Goal: Task Accomplishment & Management: Use online tool/utility

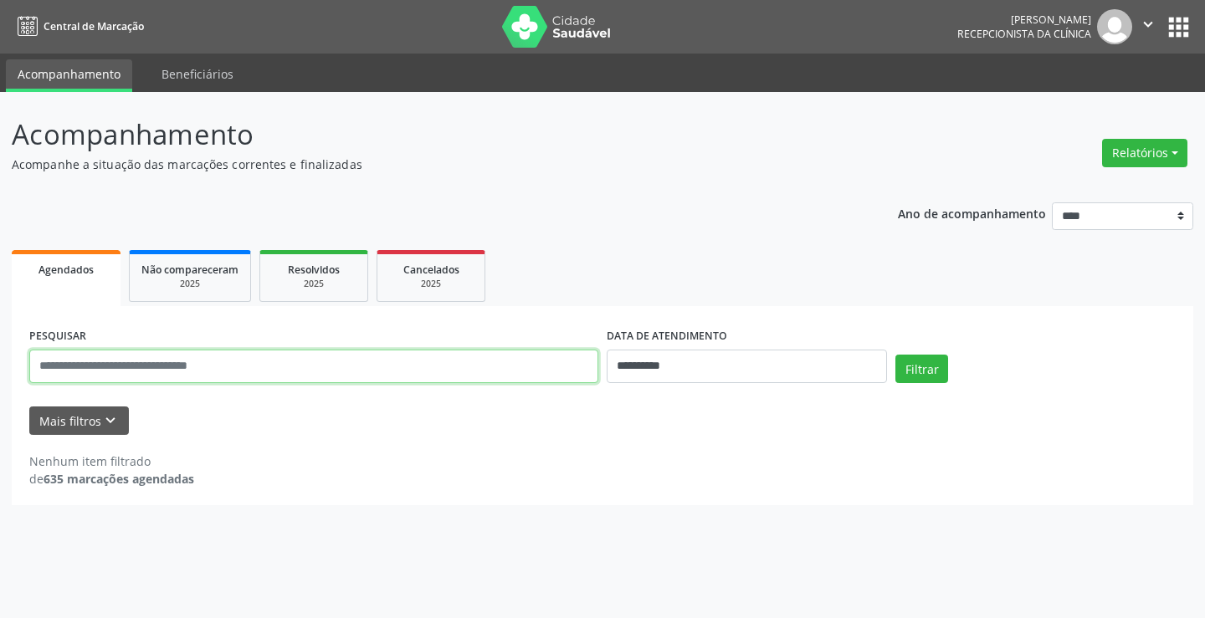
click at [408, 356] on input "text" at bounding box center [313, 366] width 569 height 33
type input "**********"
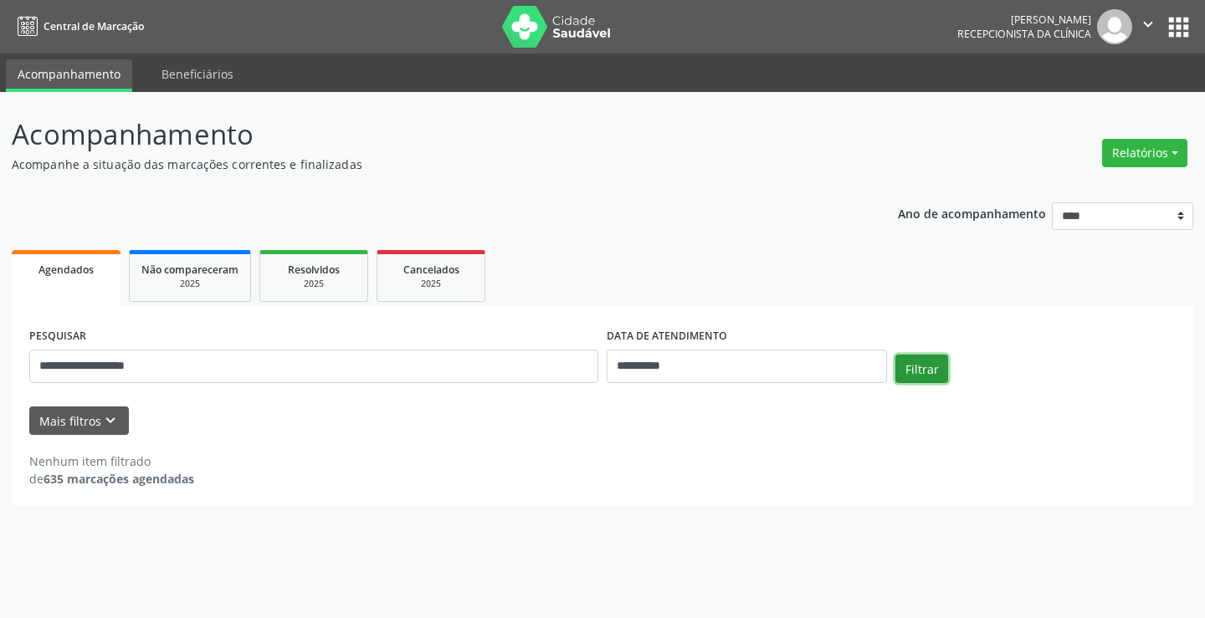
click at [942, 369] on button "Filtrar" at bounding box center [921, 369] width 53 height 28
click at [935, 369] on button "Filtrar" at bounding box center [921, 369] width 53 height 28
click at [938, 370] on button "Filtrar" at bounding box center [921, 369] width 53 height 28
click at [758, 373] on input "**********" at bounding box center [747, 366] width 280 height 33
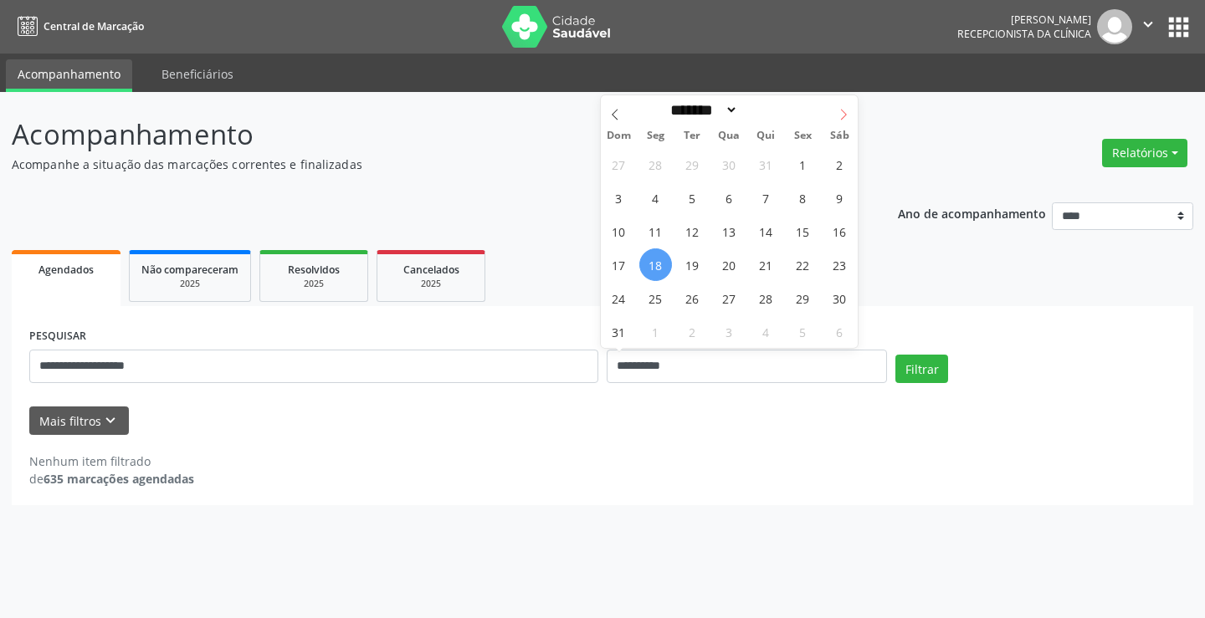
click at [850, 119] on span at bounding box center [843, 109] width 28 height 28
select select "*"
click at [775, 236] on span "18" at bounding box center [766, 231] width 33 height 33
type input "**********"
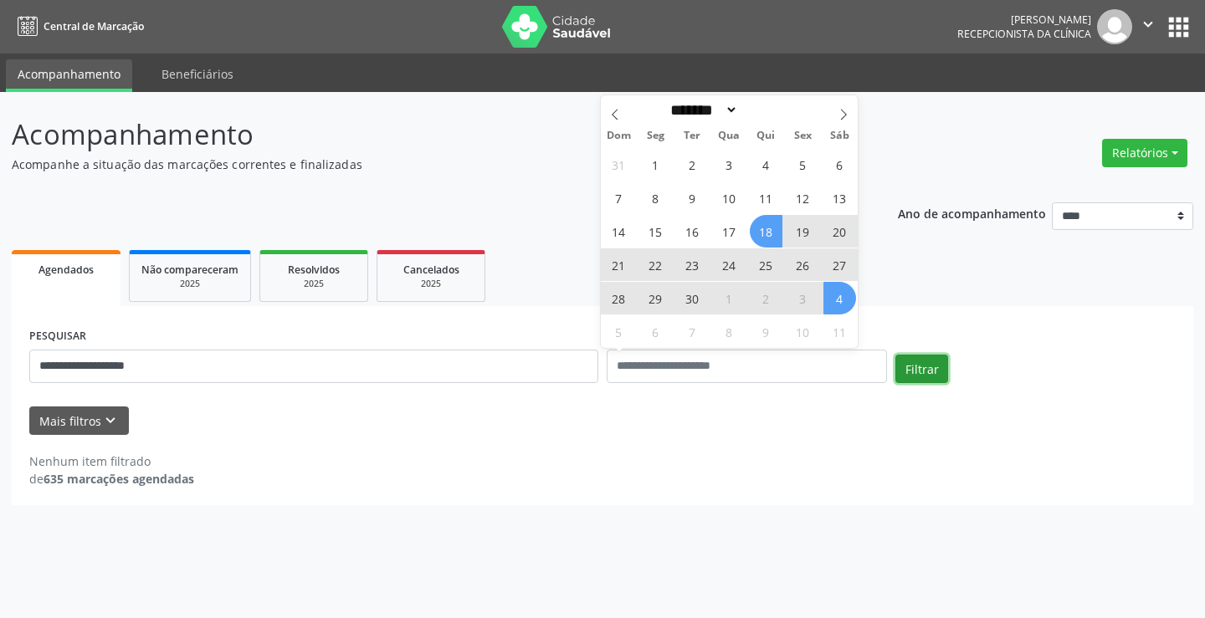
click at [940, 362] on button "Filtrar" at bounding box center [921, 369] width 53 height 28
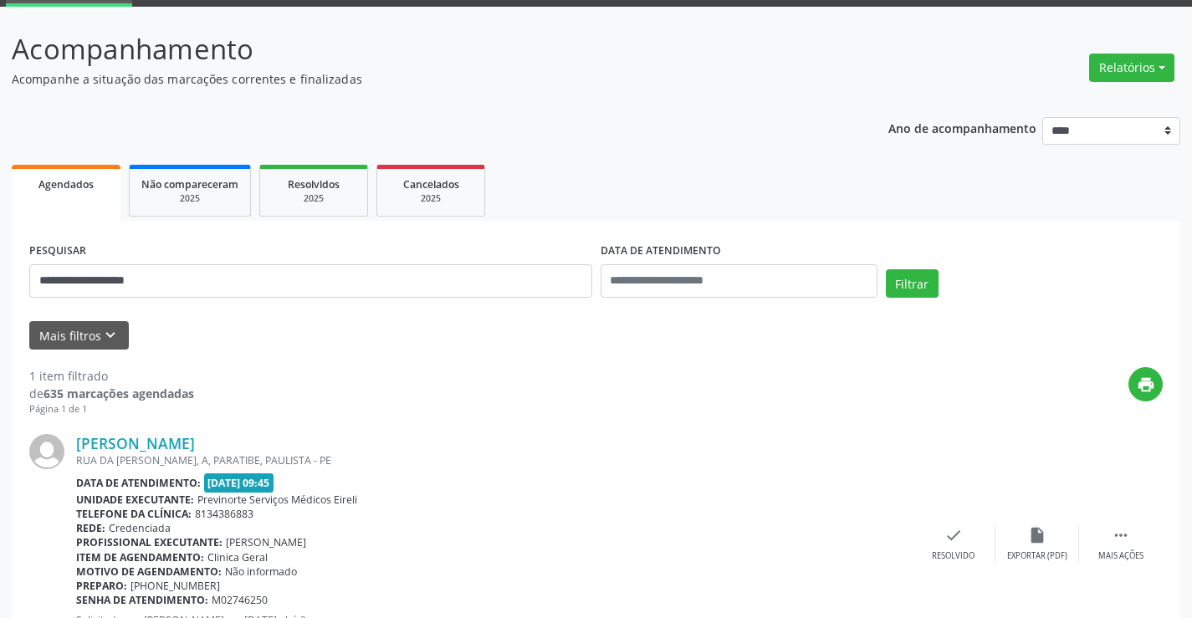
scroll to position [168, 0]
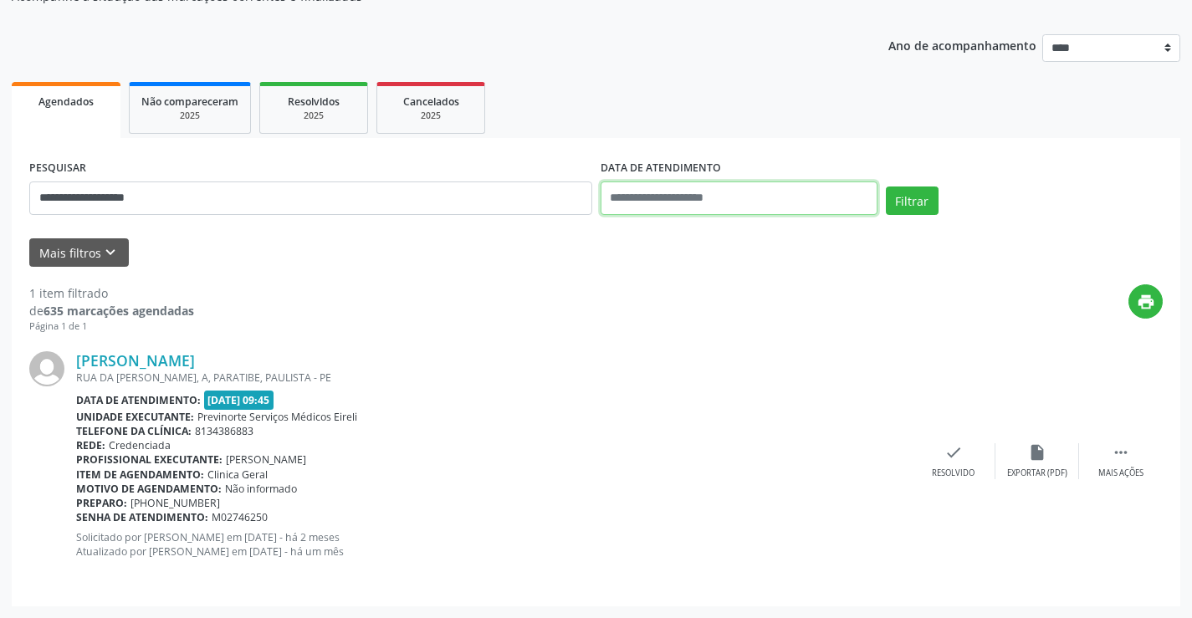
click at [751, 192] on input "text" at bounding box center [739, 198] width 277 height 33
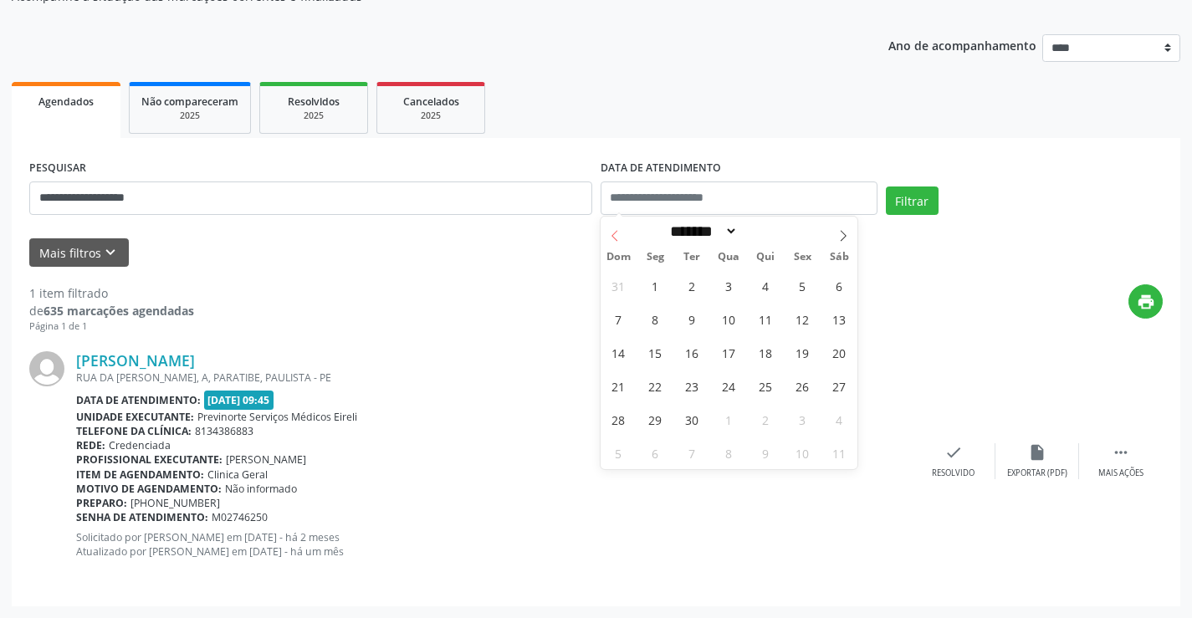
click at [616, 241] on icon at bounding box center [615, 236] width 12 height 12
select select "*"
click at [618, 454] on span "31" at bounding box center [618, 453] width 33 height 33
type input "**********"
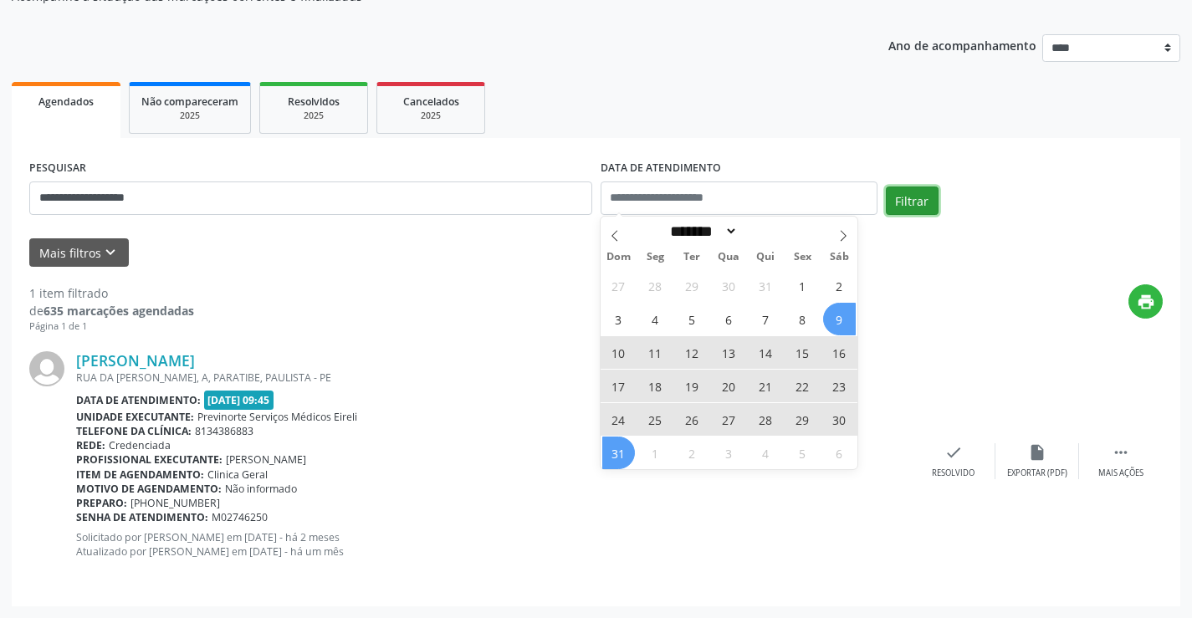
click at [917, 196] on button "Filtrar" at bounding box center [912, 201] width 53 height 28
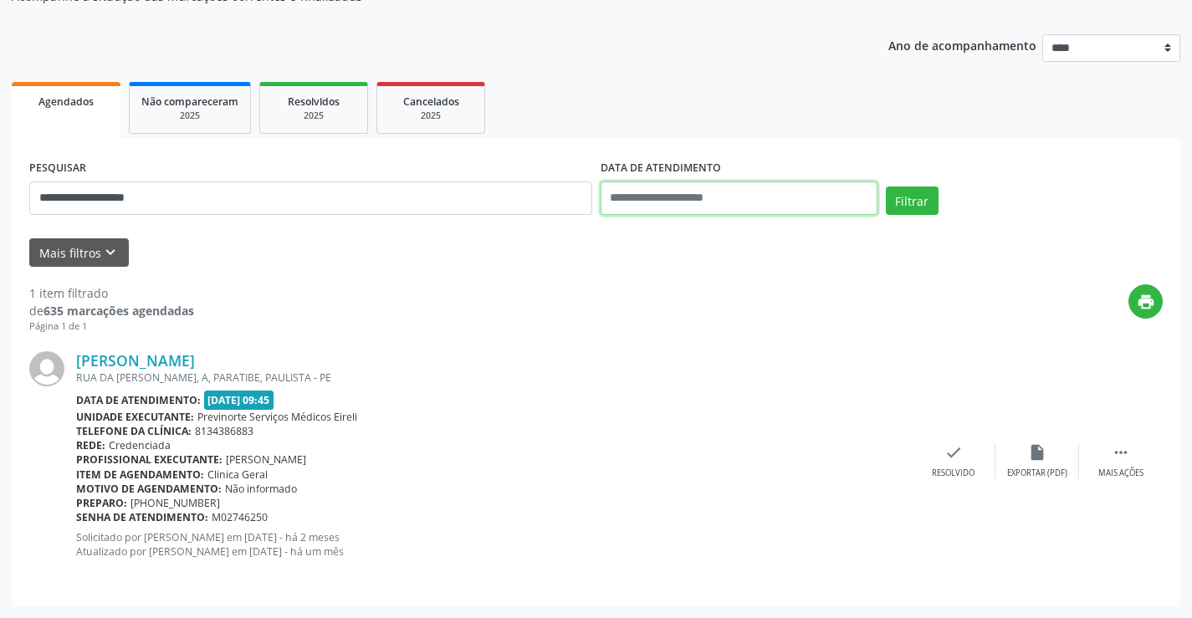
click at [768, 200] on input "text" at bounding box center [739, 198] width 277 height 33
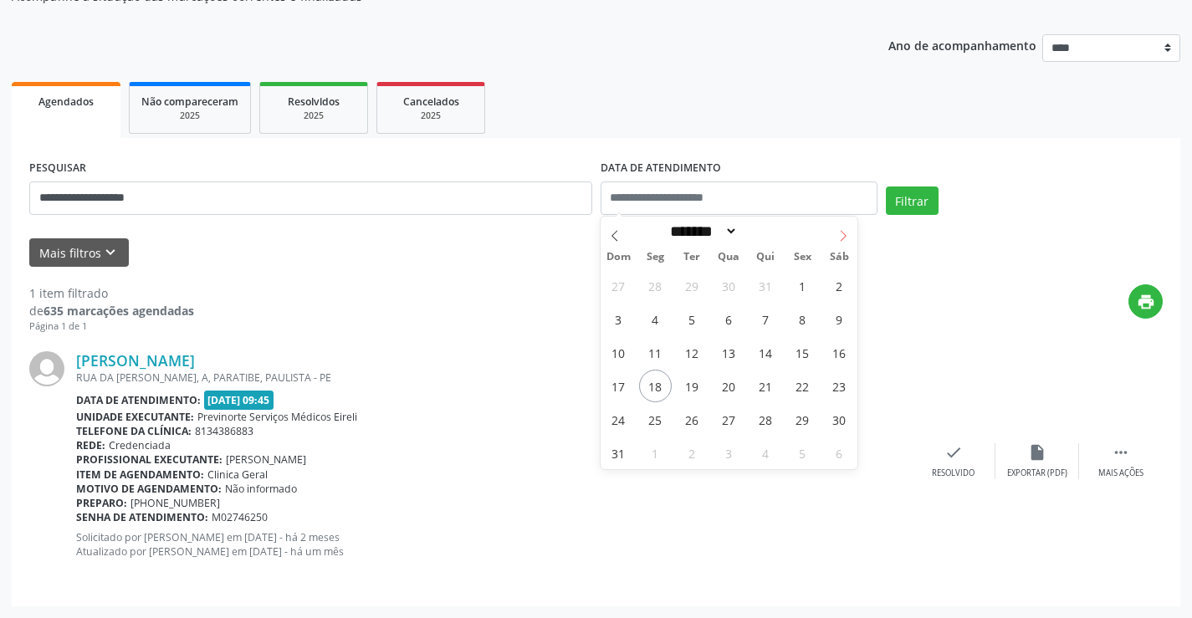
click at [848, 238] on icon at bounding box center [844, 236] width 12 height 12
select select "*"
click at [685, 418] on span "30" at bounding box center [692, 419] width 33 height 33
type input "**********"
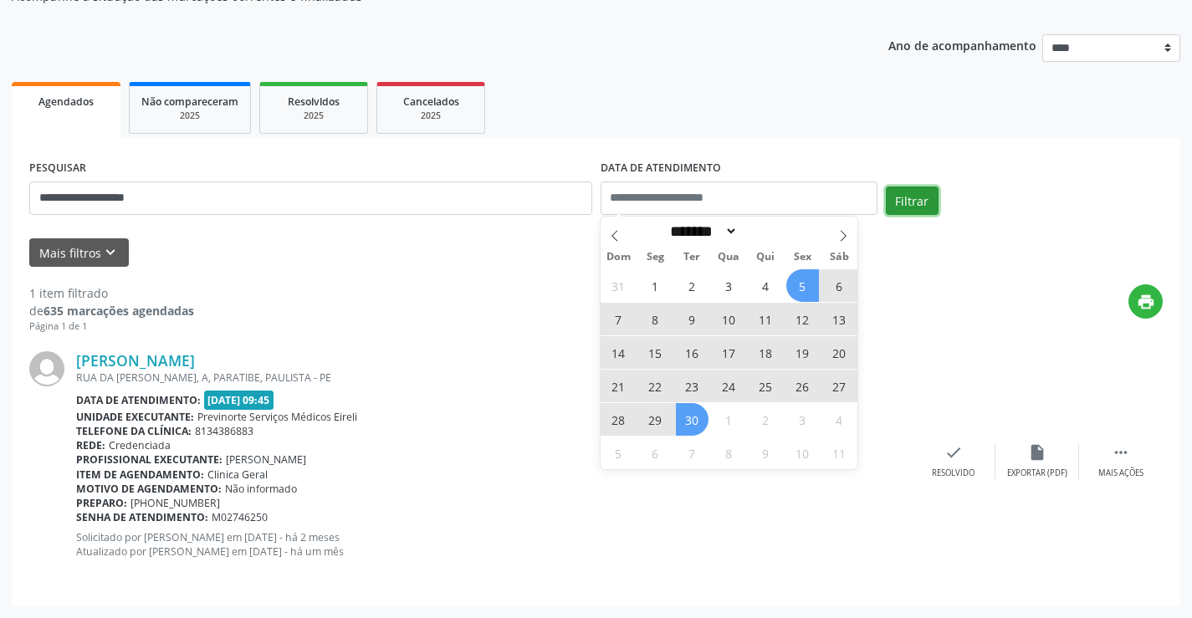
click at [928, 198] on button "Filtrar" at bounding box center [912, 201] width 53 height 28
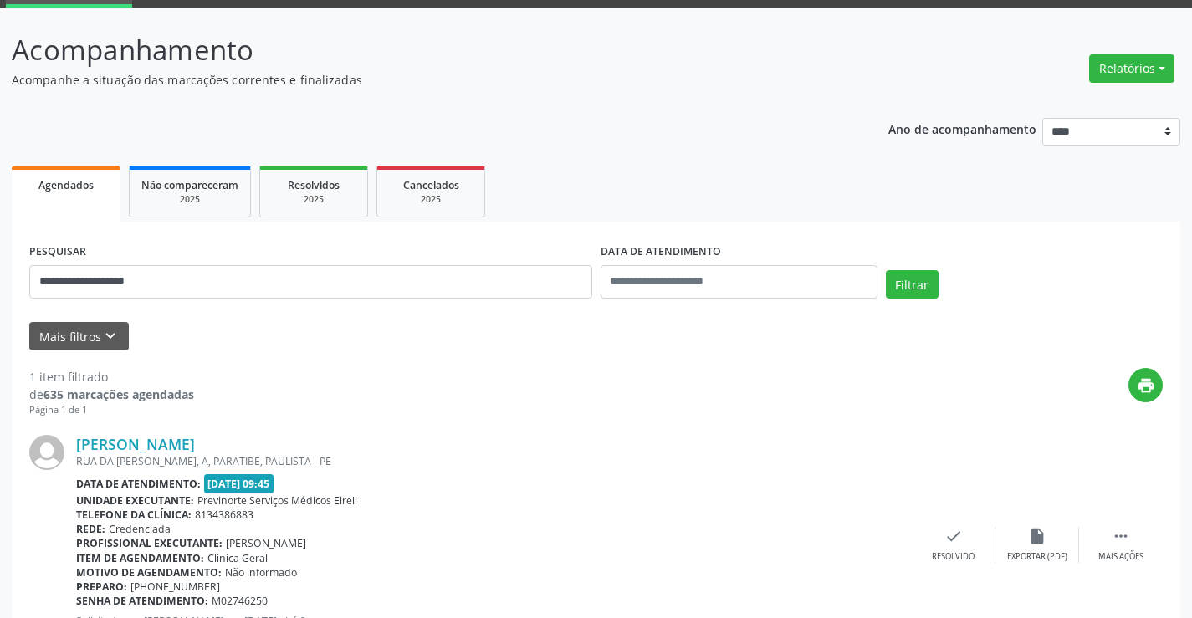
scroll to position [0, 0]
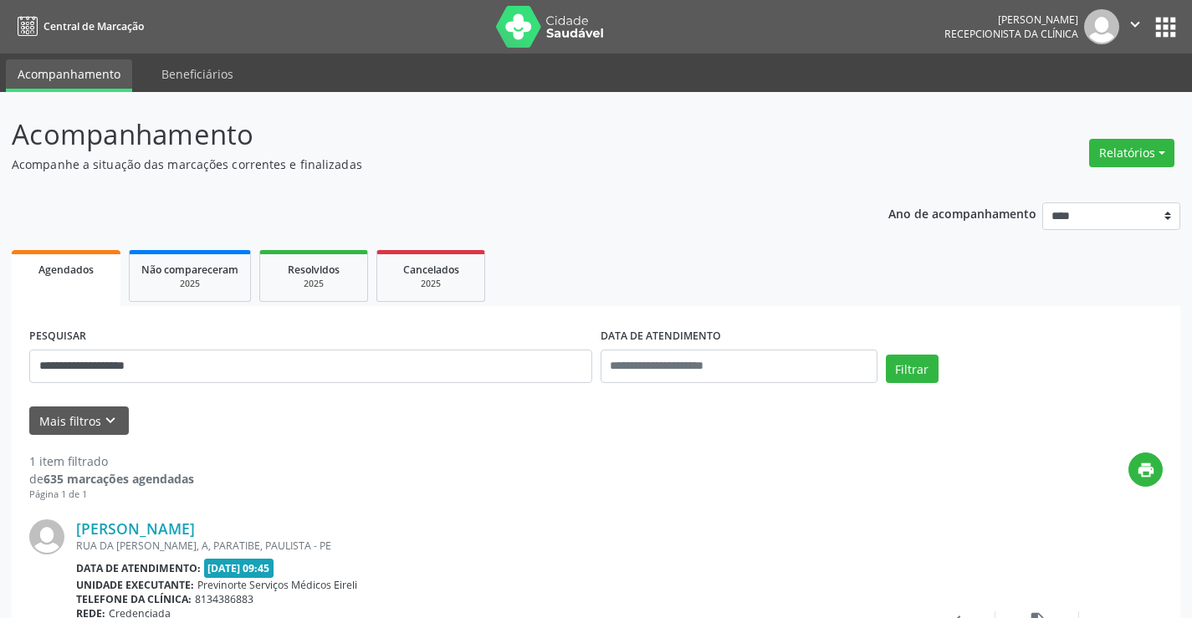
click at [1166, 28] on button "apps" at bounding box center [1165, 27] width 29 height 29
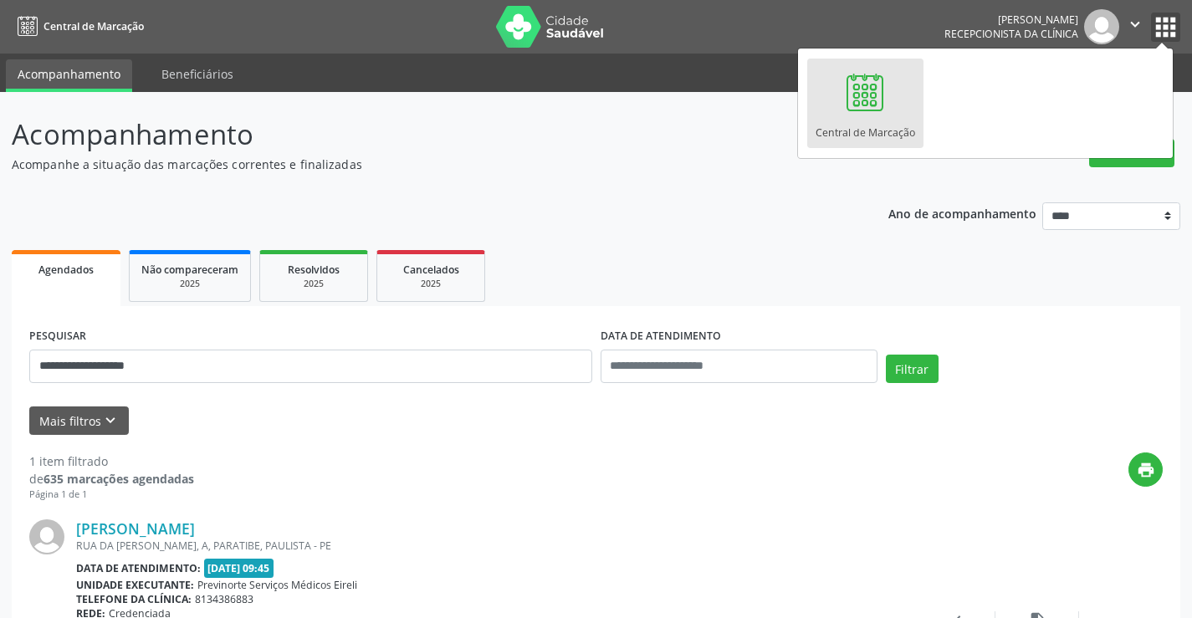
click at [1138, 26] on icon "" at bounding box center [1135, 24] width 18 height 18
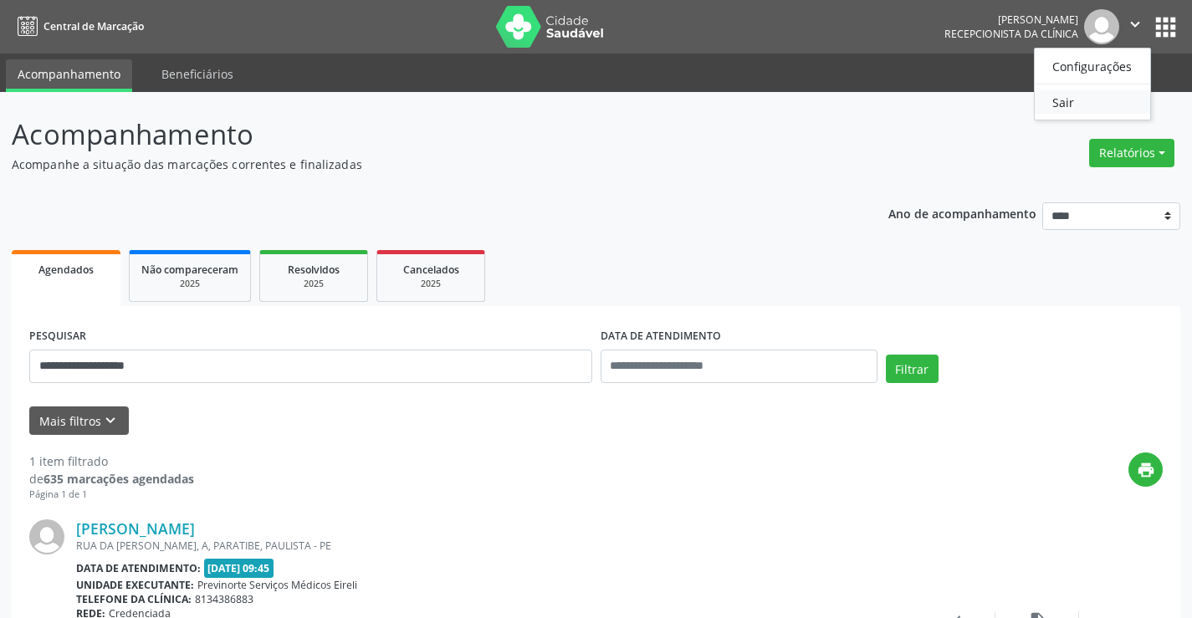
click at [1079, 104] on link "Sair" at bounding box center [1092, 101] width 115 height 23
